Goal: Check status: Check status

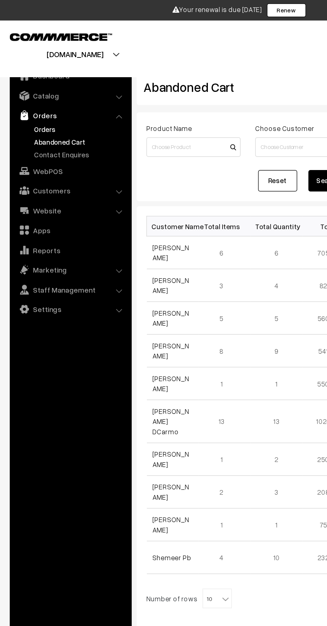
click at [25, 86] on link "Orders" at bounding box center [55, 88] width 66 height 7
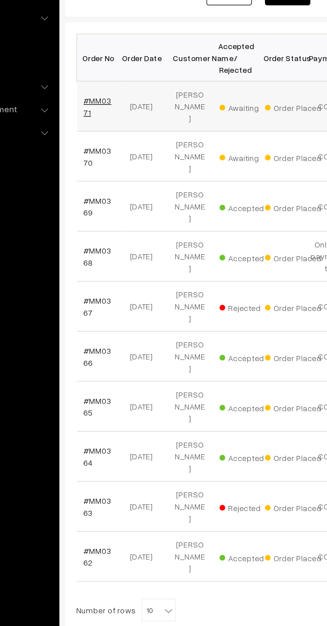
click at [112, 190] on link "#MM0371" at bounding box center [113, 196] width 16 height 13
